Goal: Transaction & Acquisition: Purchase product/service

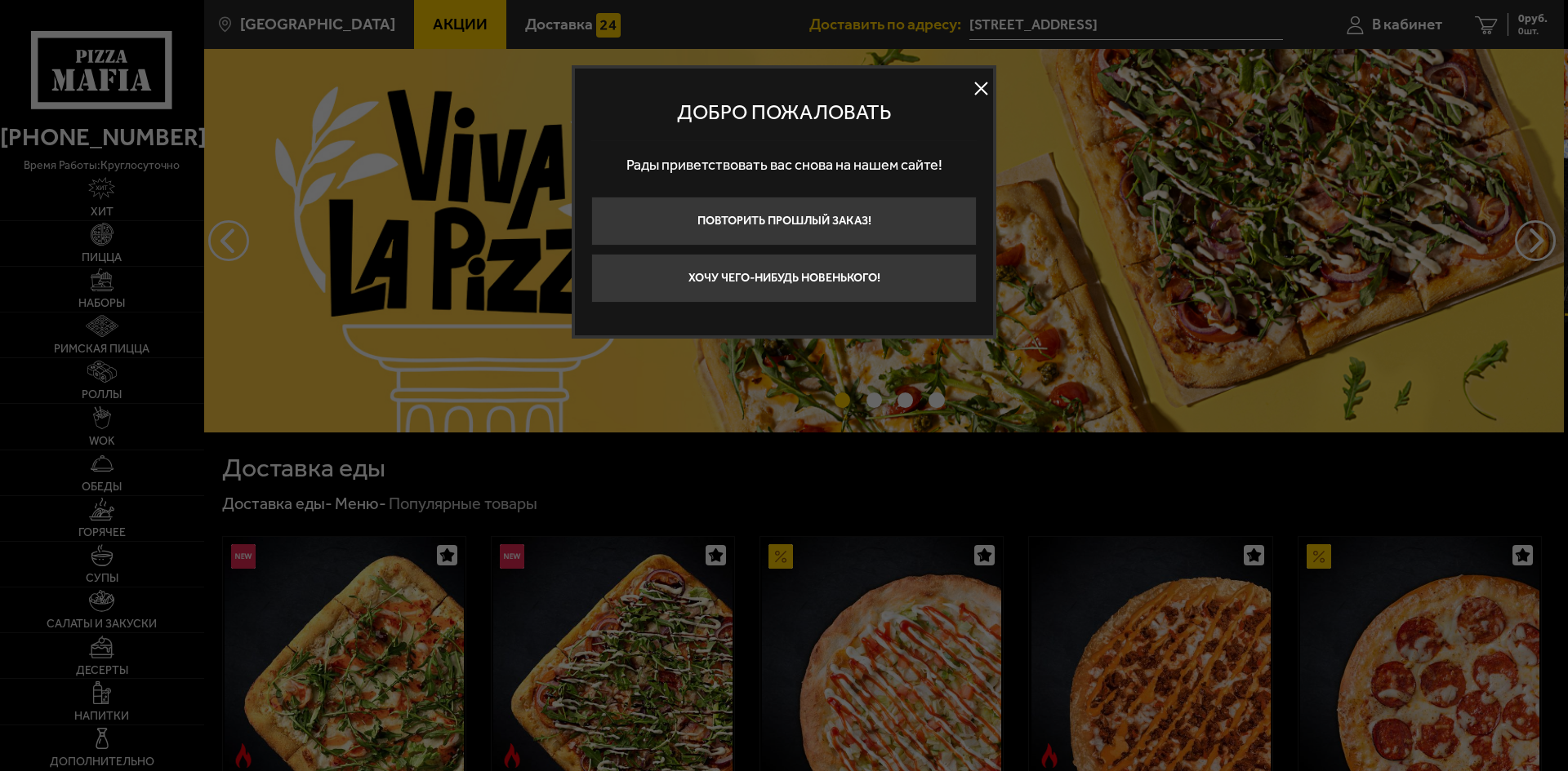
click at [978, 83] on button at bounding box center [980, 89] width 24 height 24
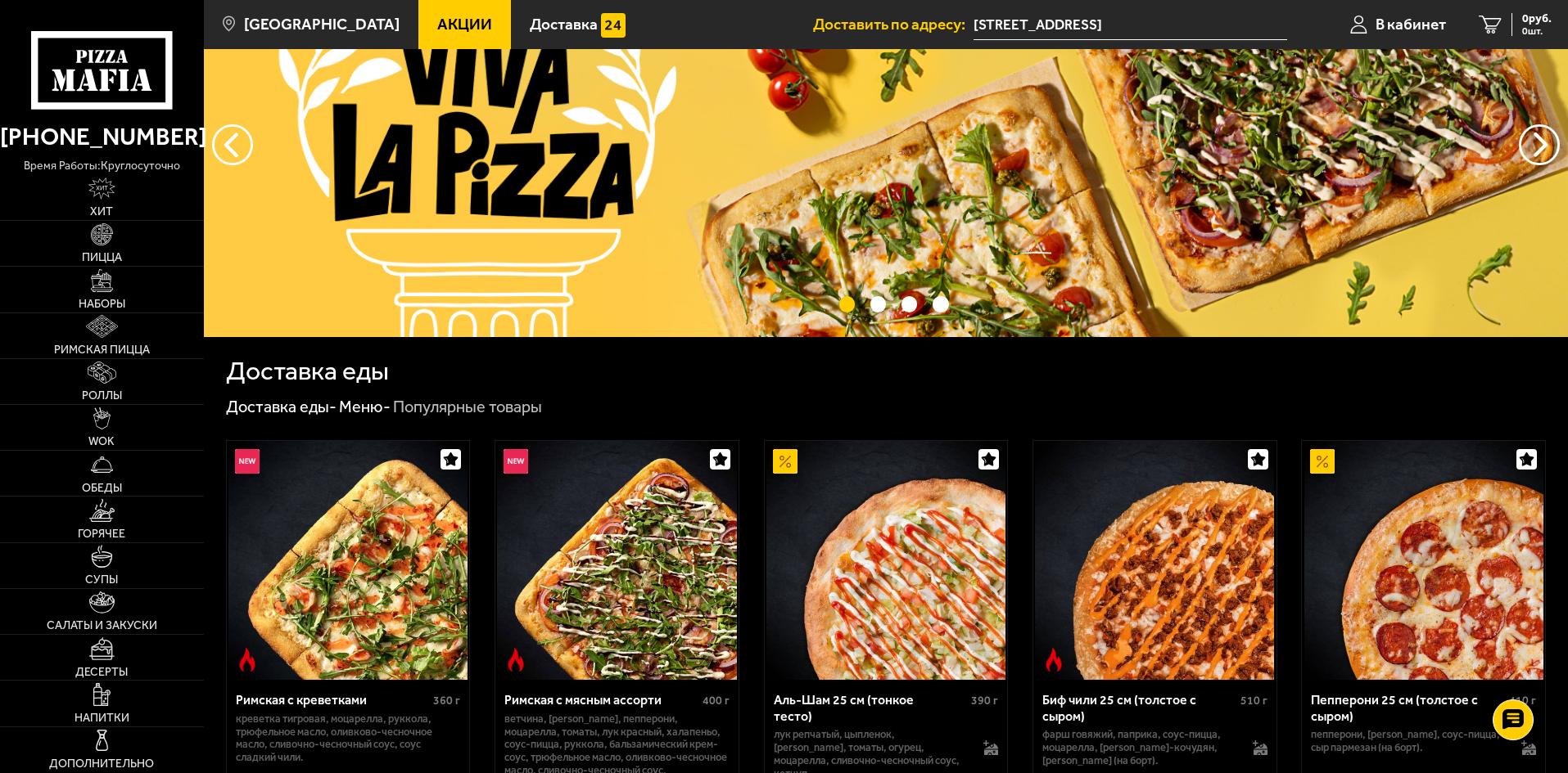
scroll to position [409, 0]
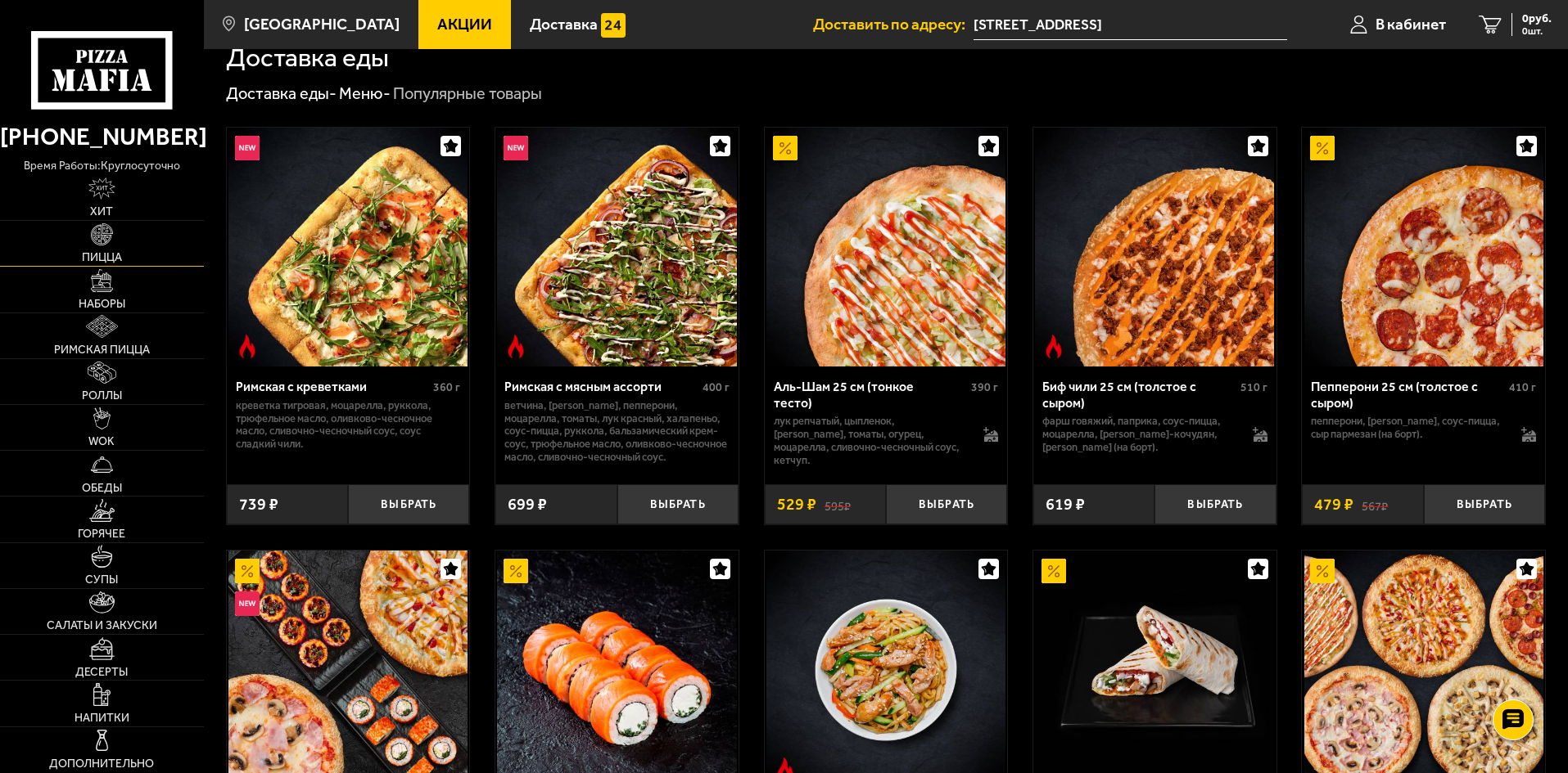
click at [101, 238] on img at bounding box center [102, 234] width 23 height 23
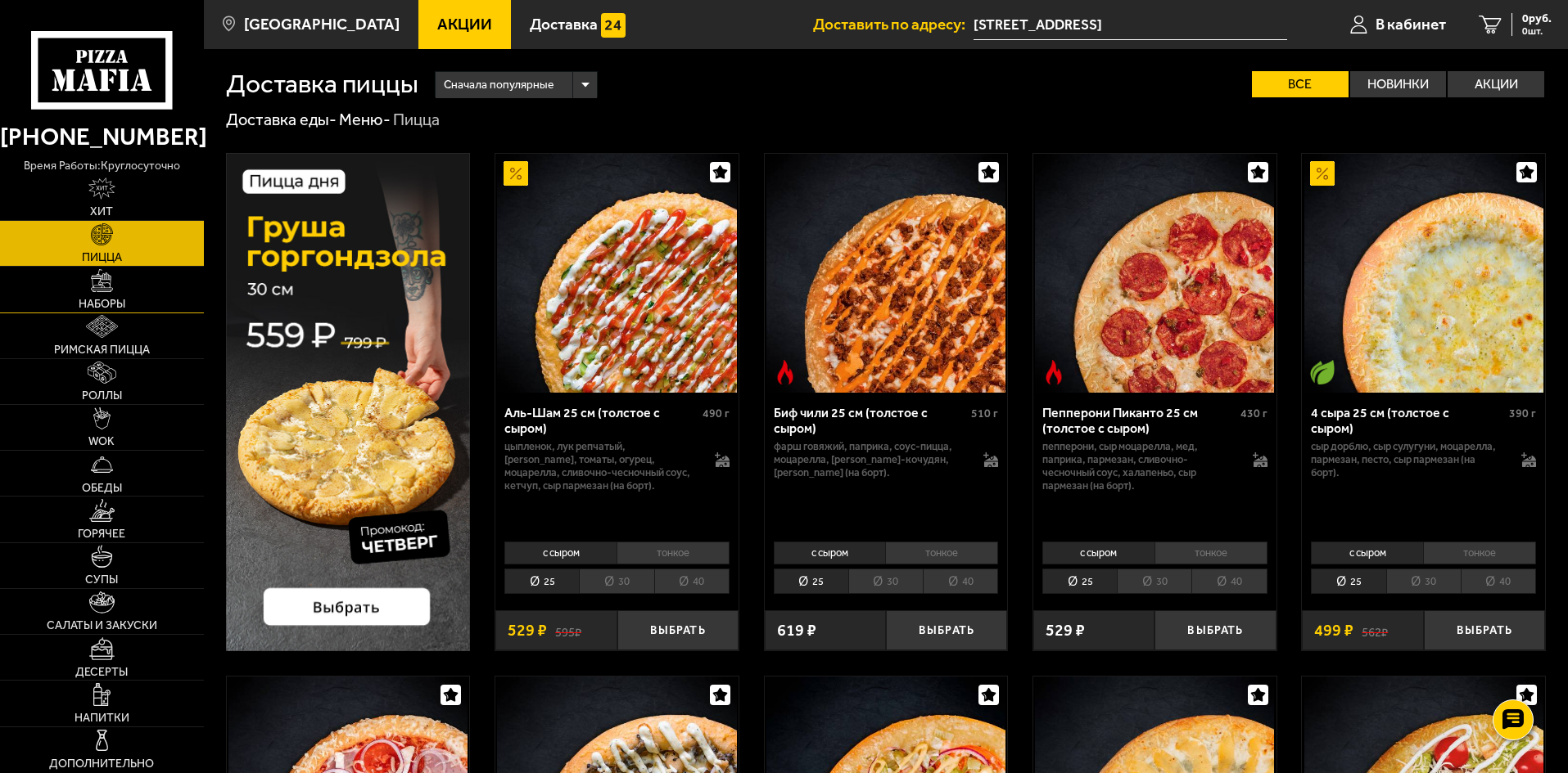
click at [107, 287] on img at bounding box center [102, 280] width 23 height 23
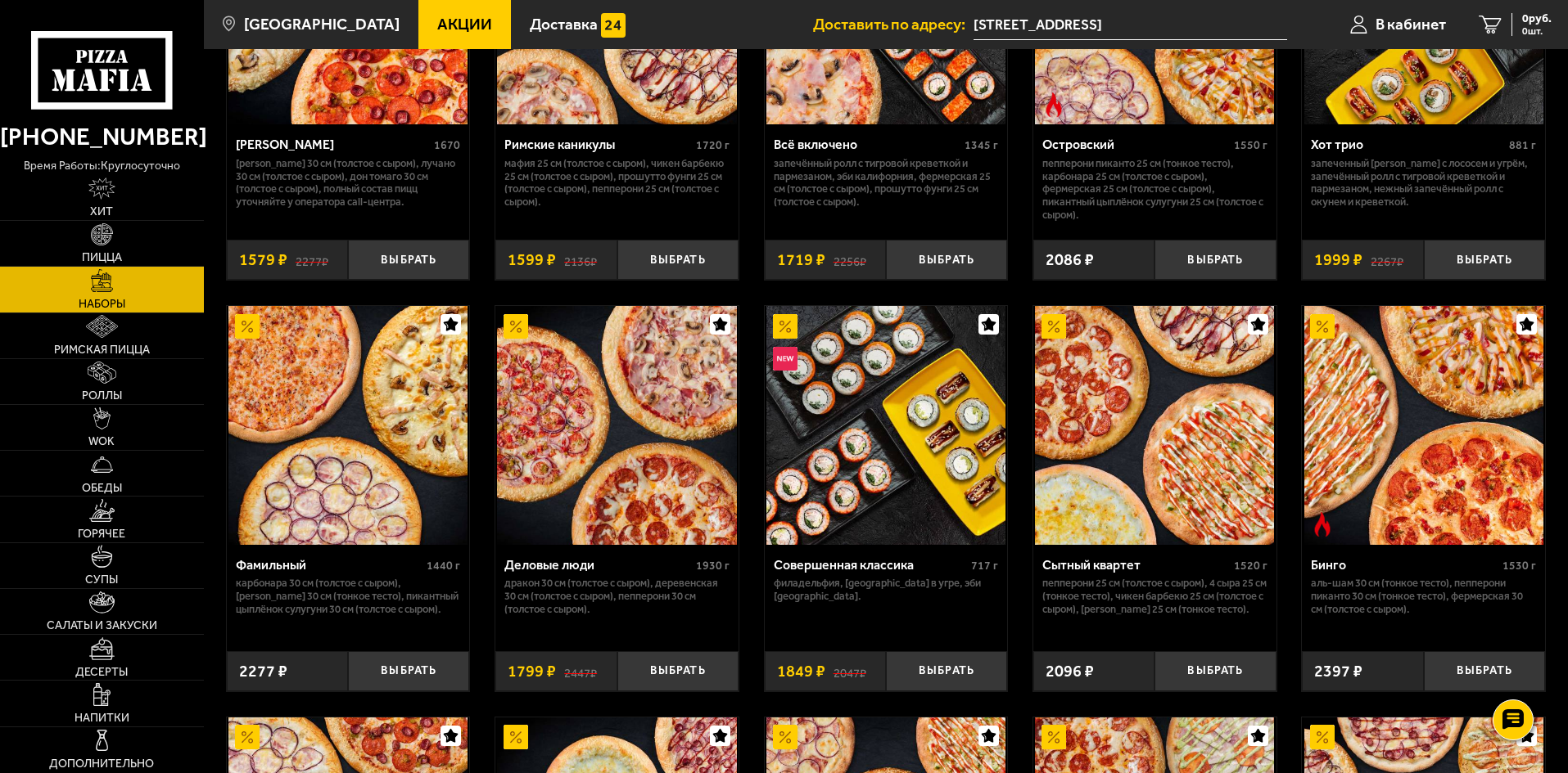
scroll to position [1502, 0]
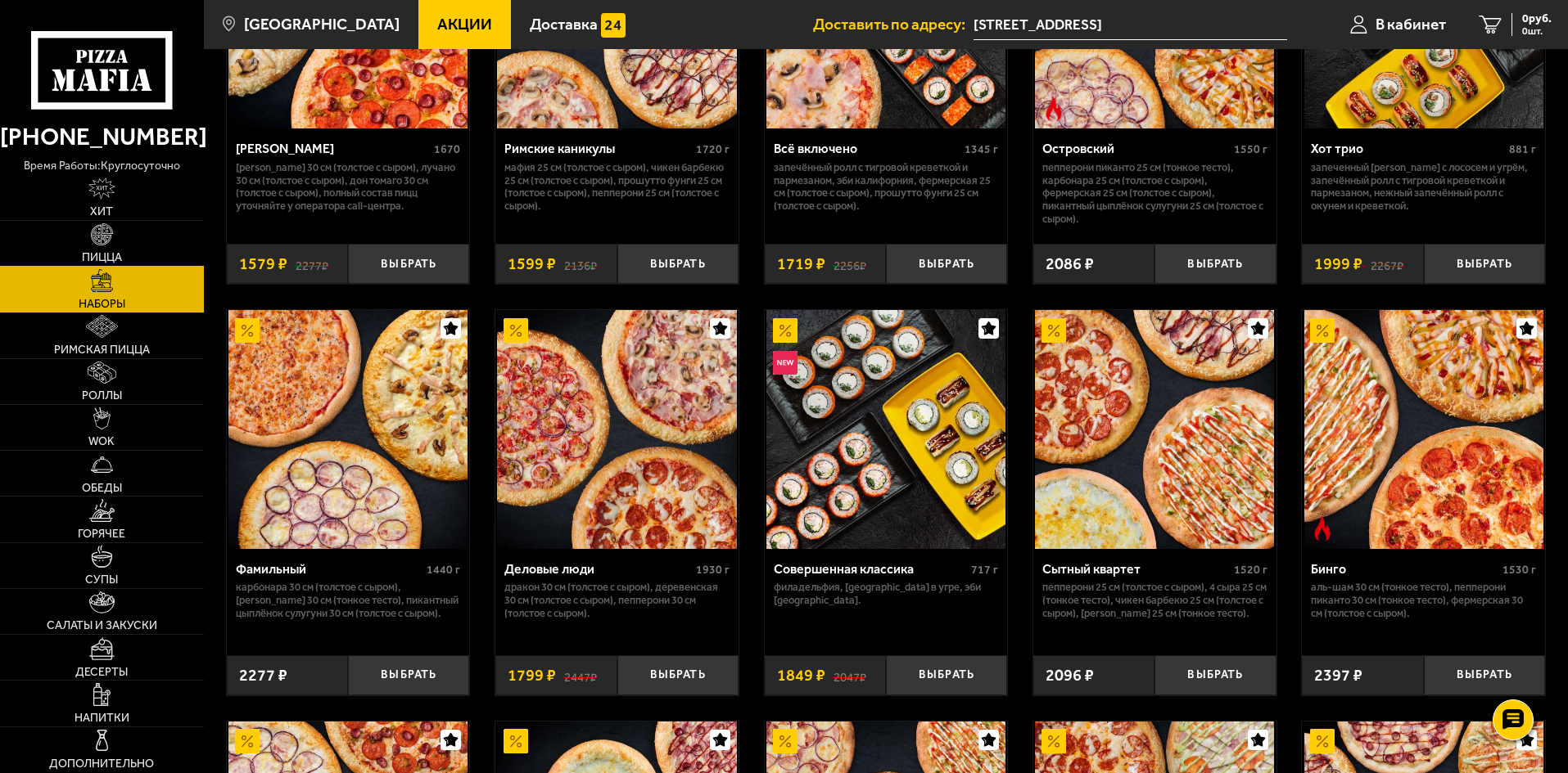
click at [110, 242] on img at bounding box center [102, 234] width 23 height 23
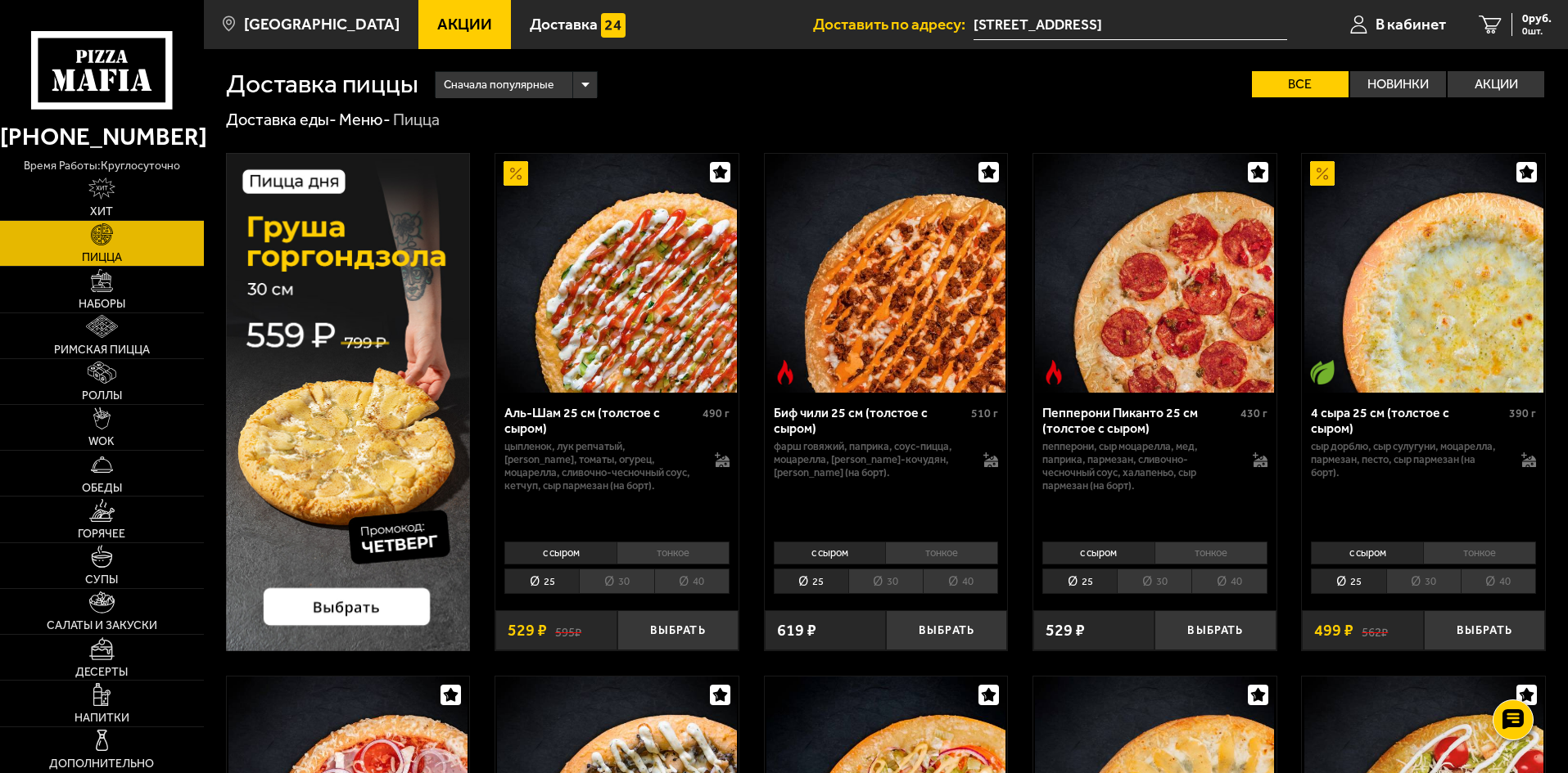
click at [690, 580] on li "40" at bounding box center [691, 580] width 75 height 25
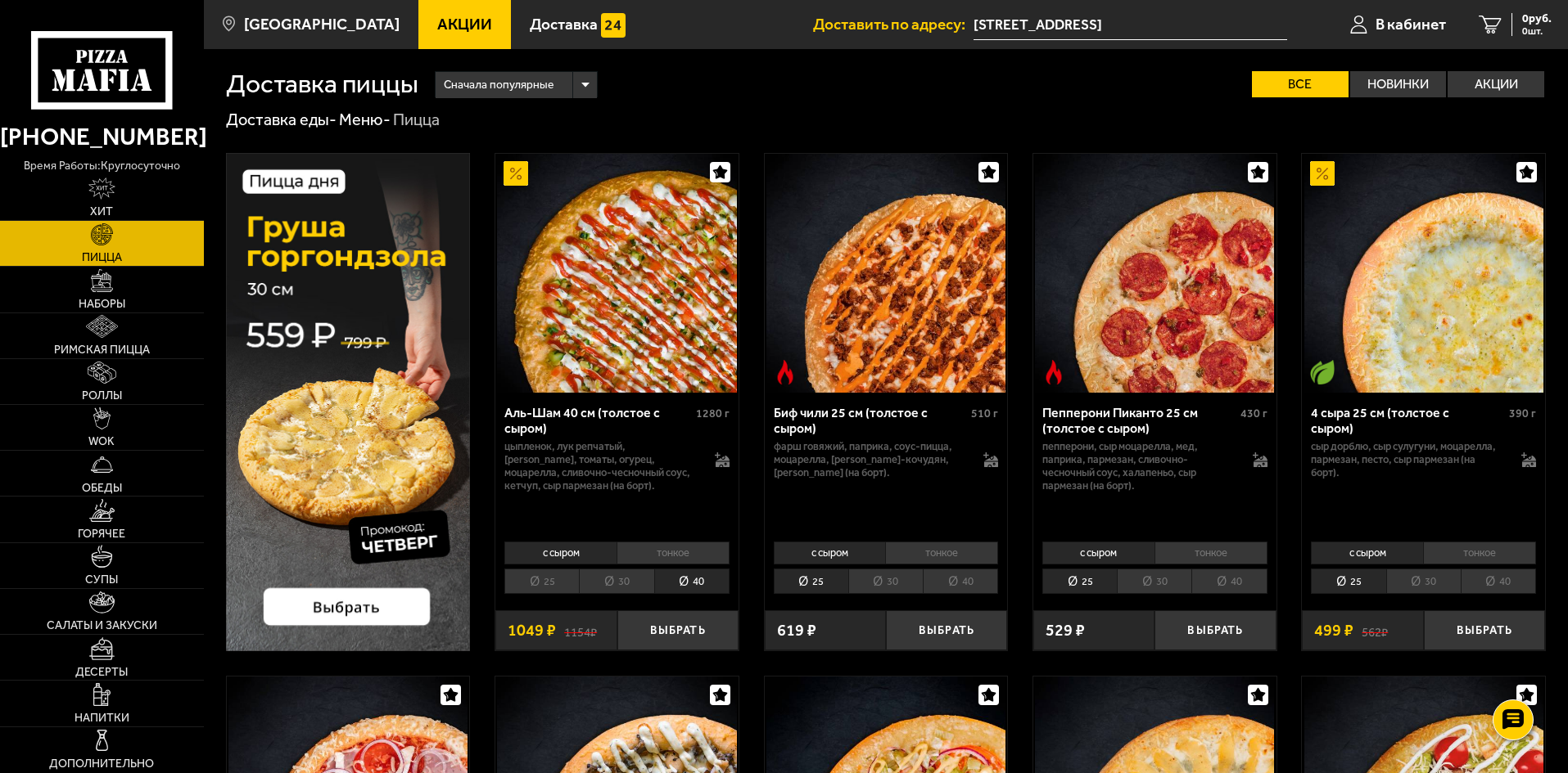
click at [985, 583] on li "40" at bounding box center [959, 580] width 75 height 25
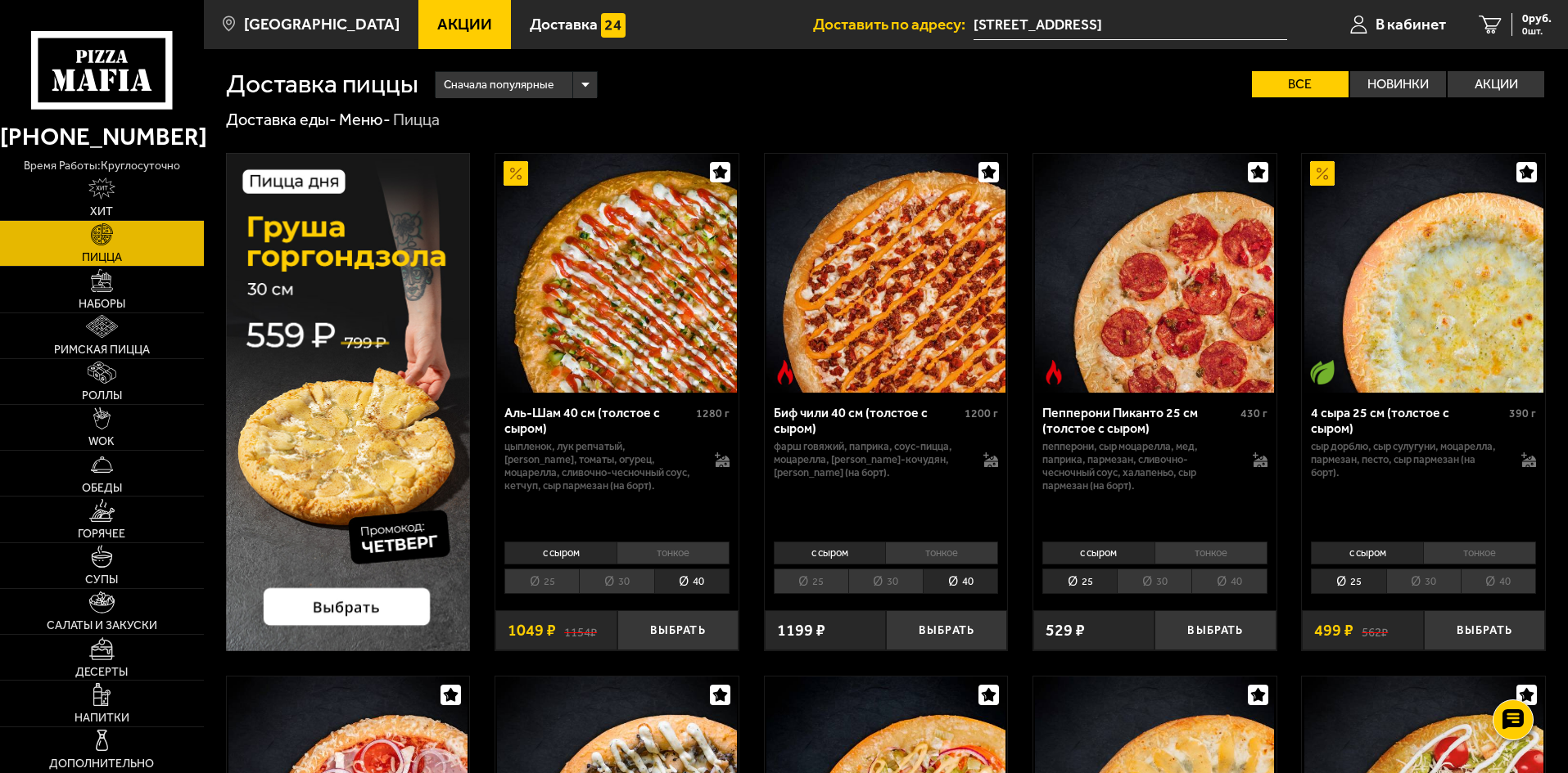
click at [1249, 573] on li "40" at bounding box center [1228, 580] width 75 height 25
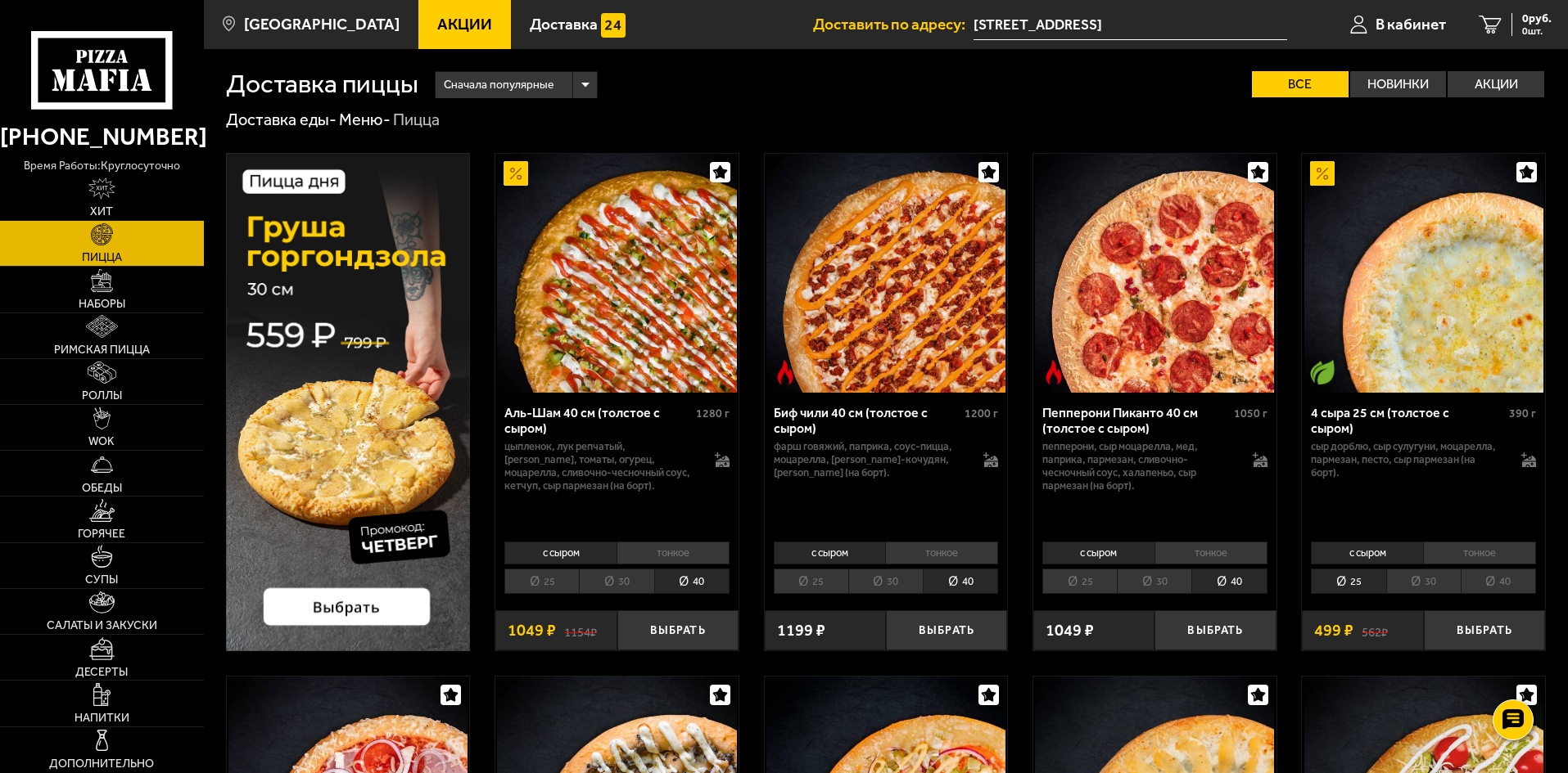
click at [453, 13] on link "Акции" at bounding box center [464, 24] width 92 height 49
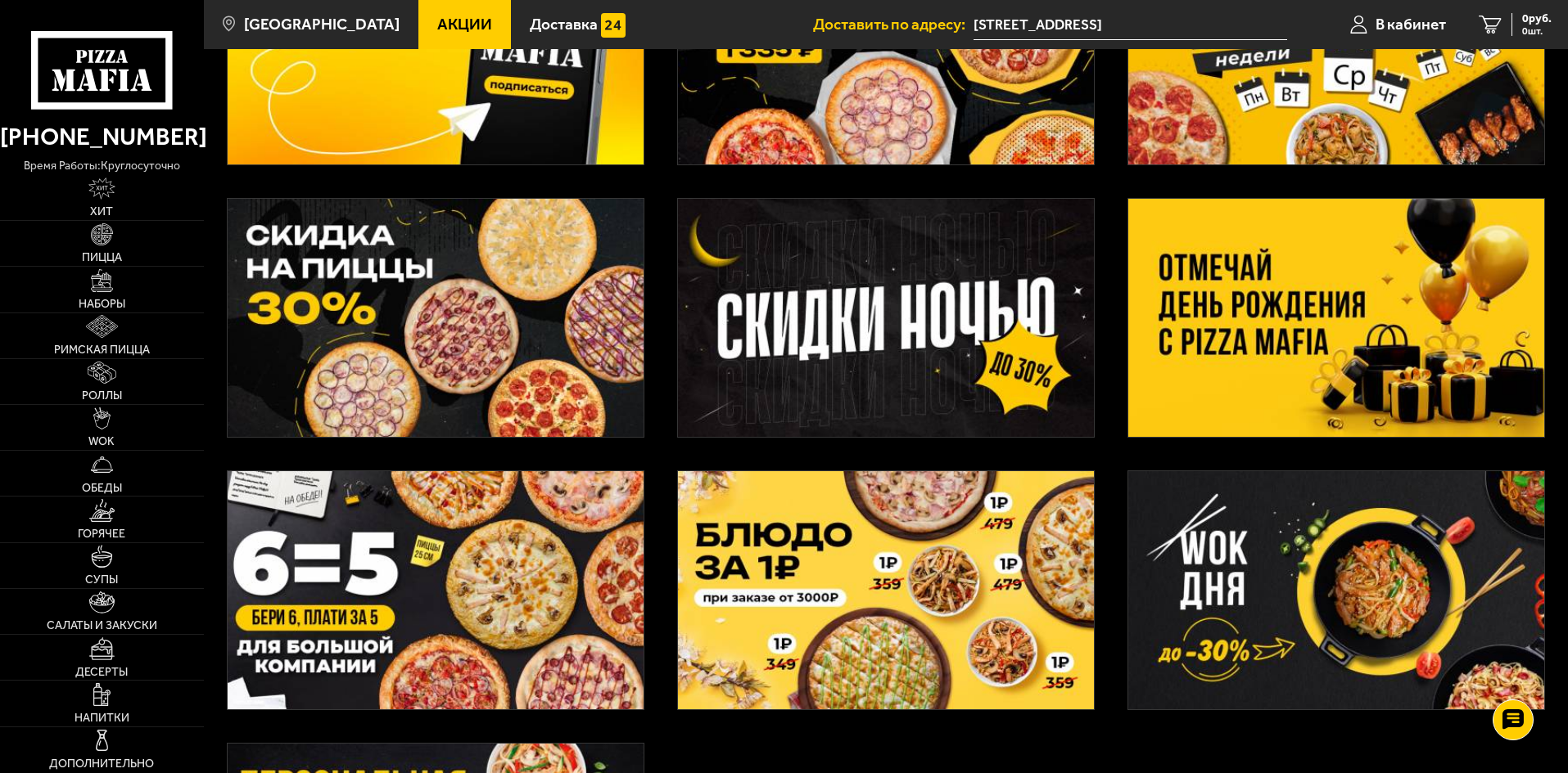
scroll to position [164, 0]
